Goal: Transaction & Acquisition: Purchase product/service

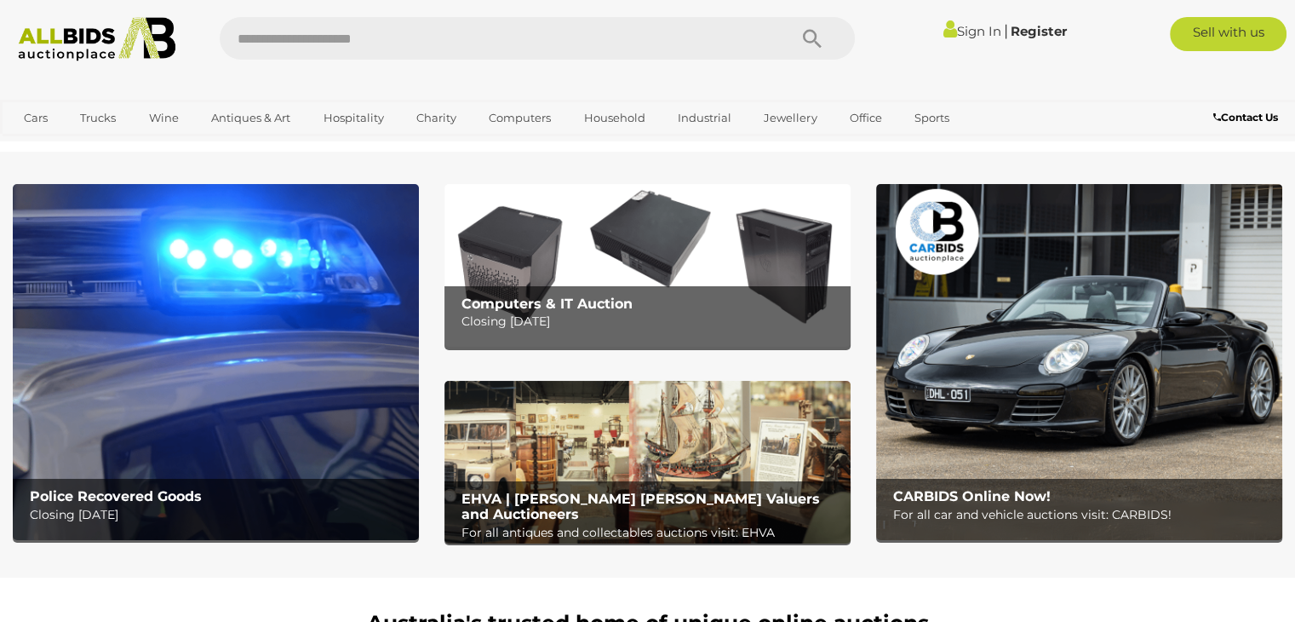
click at [351, 38] on input "text" at bounding box center [495, 38] width 551 height 43
type input "***"
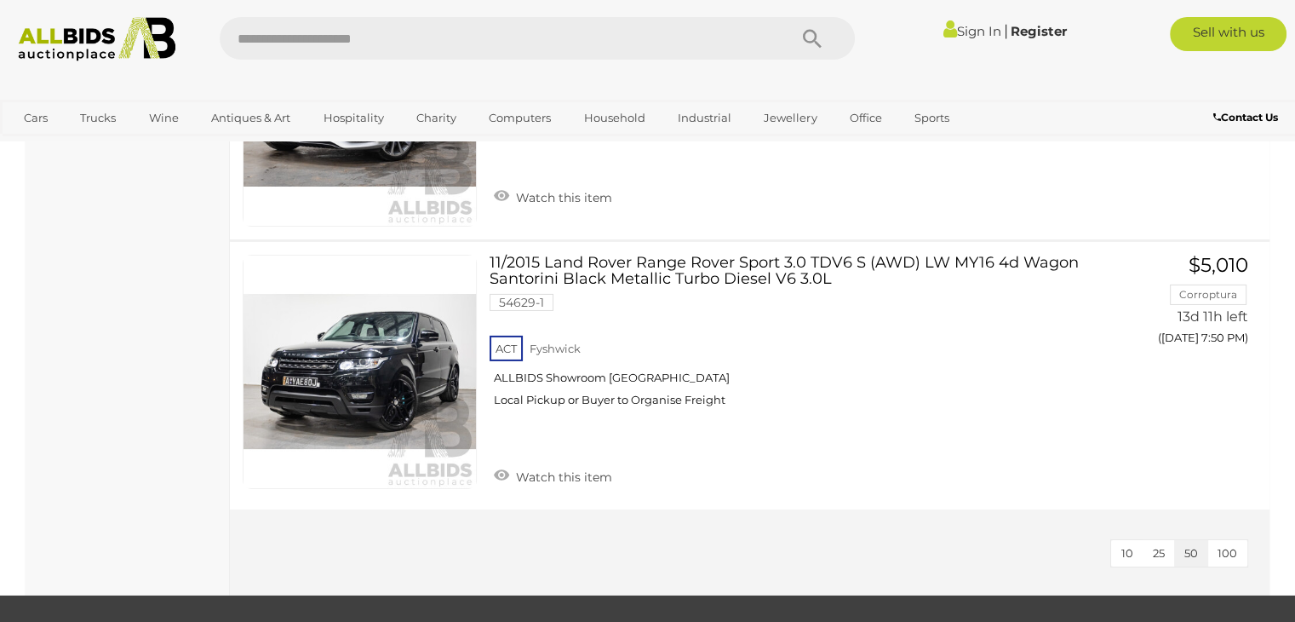
scroll to position [12095, 0]
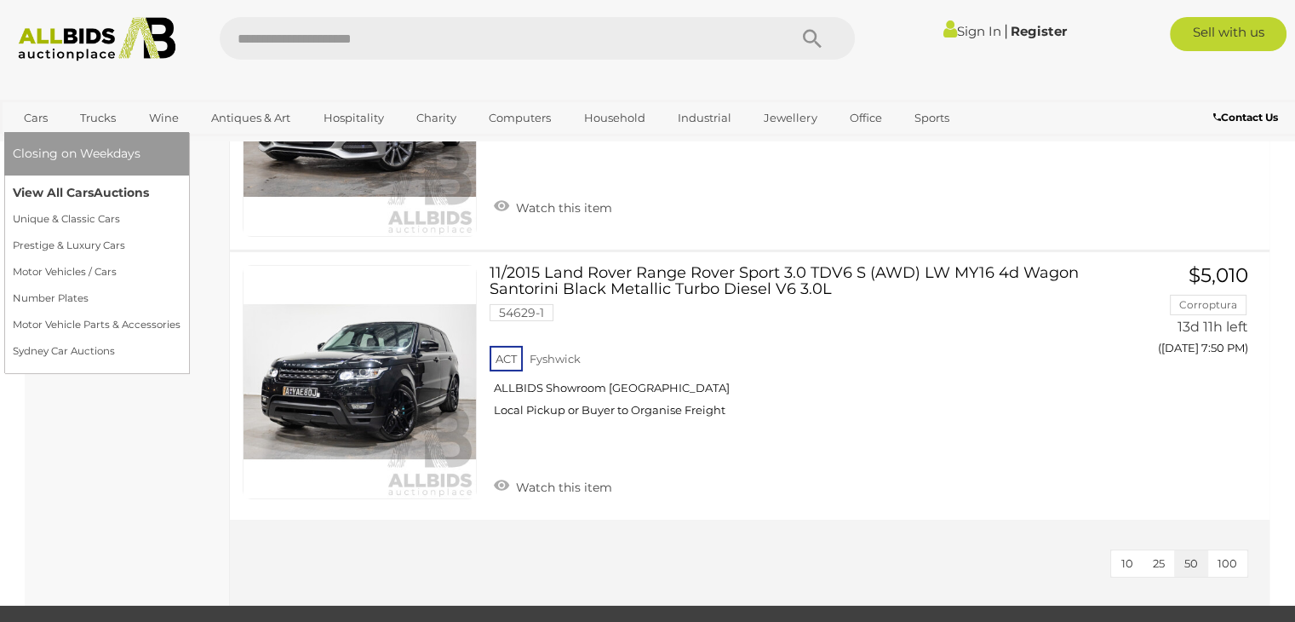
click at [31, 193] on link "View All Cars Auctions" at bounding box center [97, 193] width 168 height 26
